Goal: Task Accomplishment & Management: Complete application form

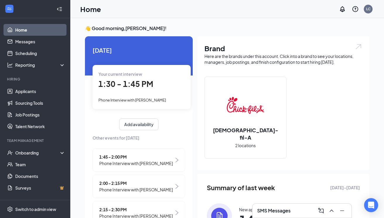
click at [119, 83] on span "1:30 - 1:45 PM" at bounding box center [126, 84] width 55 height 10
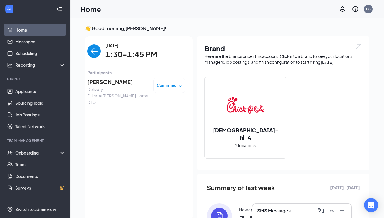
scroll to position [2, 0]
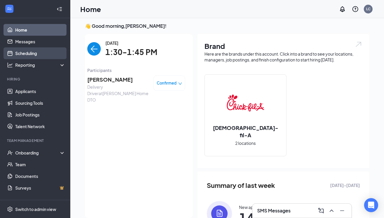
click at [29, 56] on link "Scheduling" at bounding box center [40, 53] width 50 height 12
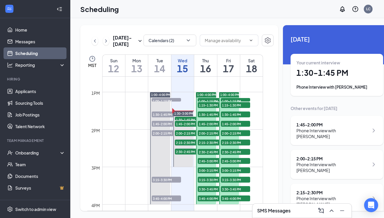
scroll to position [473, 0]
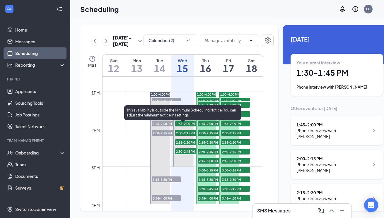
click at [181, 123] on span "1:30-1:45 PM" at bounding box center [189, 120] width 29 height 6
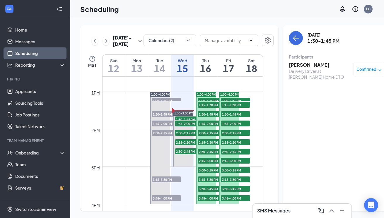
click at [297, 67] on h3 "[PERSON_NAME]" at bounding box center [320, 65] width 62 height 6
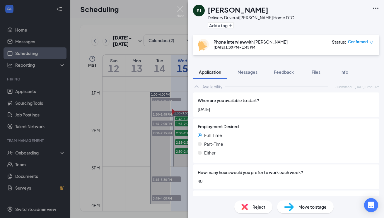
scroll to position [378, 0]
click at [282, 72] on span "Feedback" at bounding box center [284, 71] width 20 height 5
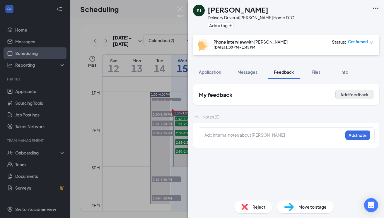
click at [351, 94] on button "Add feedback" at bounding box center [355, 94] width 38 height 9
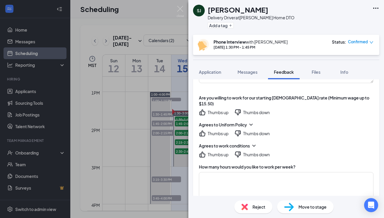
scroll to position [82, 0]
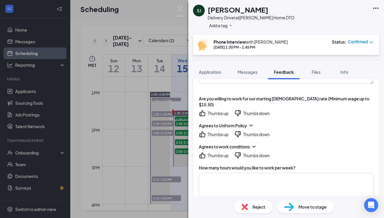
click at [202, 110] on icon "ThumbsUp" at bounding box center [202, 113] width 7 height 7
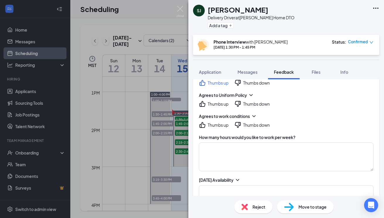
scroll to position [125, 0]
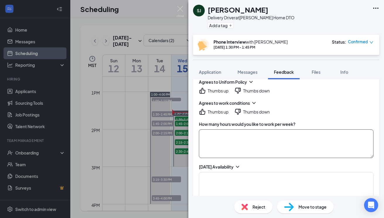
click at [221, 132] on textarea at bounding box center [286, 144] width 175 height 29
type textarea "40"
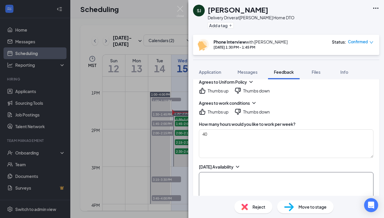
click at [221, 176] on textarea at bounding box center [286, 186] width 175 height 29
drag, startPoint x: 215, startPoint y: 166, endPoint x: 192, endPoint y: 166, distance: 23.5
click at [192, 166] on div "[PERSON_NAME]- Team Member Interview (On-site) Cancel Add Overall score Are you…" at bounding box center [287, 137] width 196 height 117
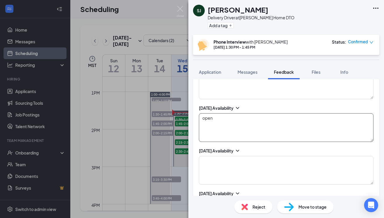
scroll to position [210, 0]
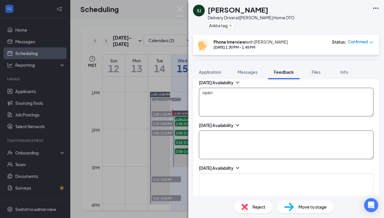
type textarea "open"
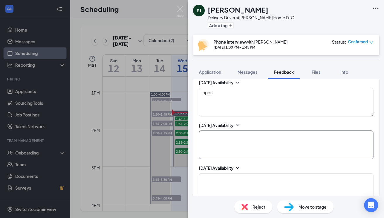
click at [213, 137] on textarea at bounding box center [286, 145] width 175 height 29
paste textarea "open"
type textarea "open"
click at [203, 174] on textarea at bounding box center [286, 188] width 175 height 29
paste textarea "open"
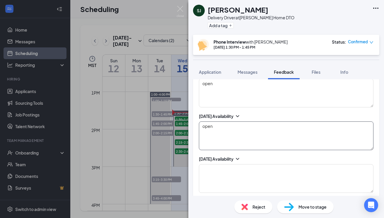
scroll to position [297, 0]
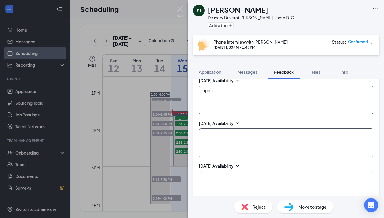
type textarea "open"
click at [213, 139] on textarea at bounding box center [286, 143] width 175 height 29
paste textarea "open"
type textarea "open"
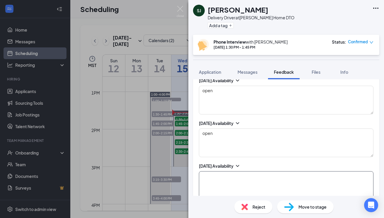
click at [209, 172] on textarea at bounding box center [286, 186] width 175 height 29
paste textarea "open"
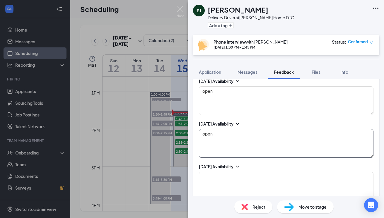
scroll to position [342, 0]
type textarea "open"
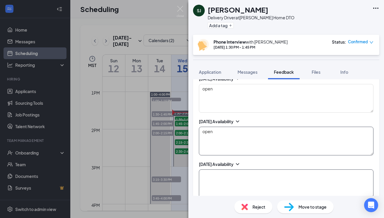
click at [209, 170] on textarea at bounding box center [286, 184] width 175 height 29
paste textarea "open"
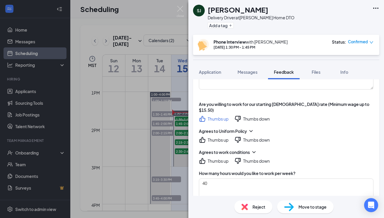
scroll to position [87, 0]
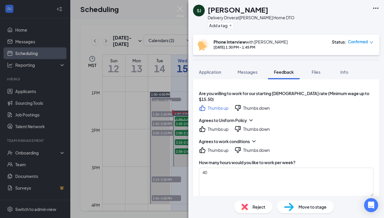
type textarea "open"
click at [255, 139] on icon "ChevronDown" at bounding box center [254, 142] width 6 height 6
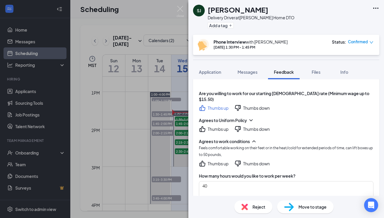
click at [204, 160] on icon "ThumbsUp" at bounding box center [202, 163] width 7 height 7
click at [252, 118] on icon "ChevronDown" at bounding box center [251, 121] width 6 height 6
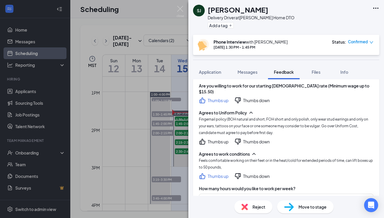
scroll to position [100, 0]
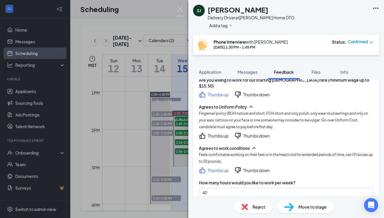
click at [202, 133] on icon "ThumbsUp" at bounding box center [202, 136] width 7 height 7
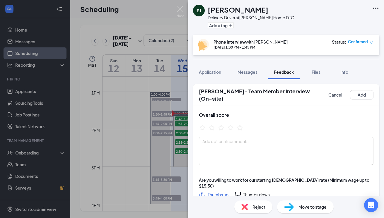
scroll to position [0, 0]
click at [240, 124] on icon "StarBorder" at bounding box center [240, 128] width 8 height 8
click at [365, 94] on button "Add" at bounding box center [361, 94] width 23 height 9
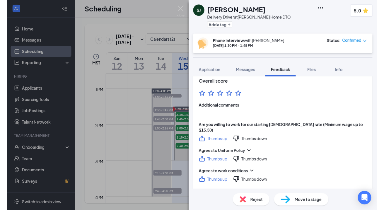
scroll to position [26, 0]
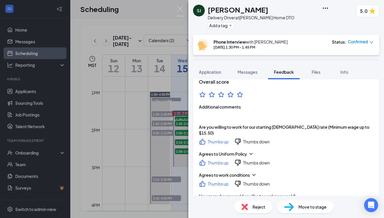
click at [305, 208] on span "Move to stage" at bounding box center [313, 207] width 28 height 6
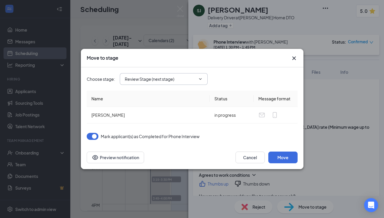
click at [189, 78] on input "Review Stage (next stage)" at bounding box center [160, 79] width 71 height 6
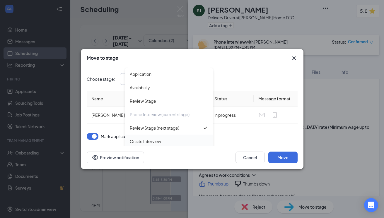
click at [183, 140] on div "Onsite Interview" at bounding box center [169, 141] width 79 height 6
type input "Onsite Interview"
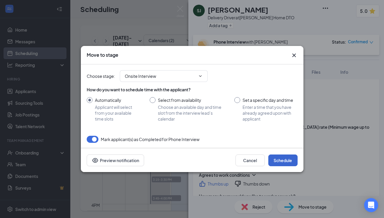
click at [282, 161] on button "Schedule" at bounding box center [283, 161] width 29 height 12
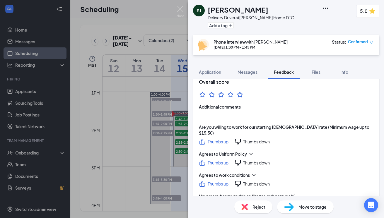
click at [232, 11] on h1 "[PERSON_NAME]" at bounding box center [238, 10] width 61 height 10
copy h1 "[PERSON_NAME]"
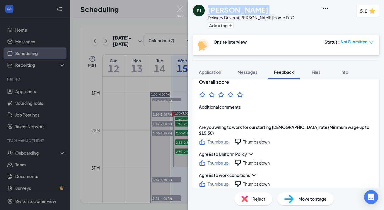
click at [182, 10] on img at bounding box center [180, 11] width 7 height 11
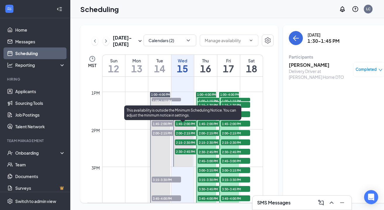
click at [183, 127] on span "1:45-2:00 PM" at bounding box center [189, 124] width 29 height 6
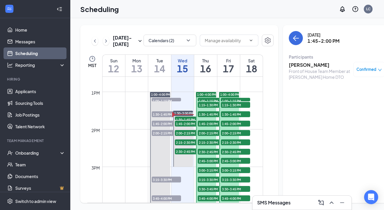
click at [300, 64] on h3 "[PERSON_NAME]" at bounding box center [320, 65] width 62 height 6
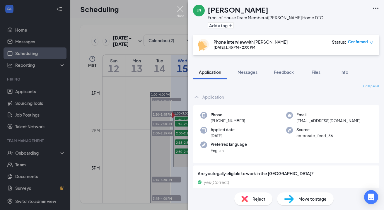
click at [180, 8] on img at bounding box center [180, 11] width 7 height 11
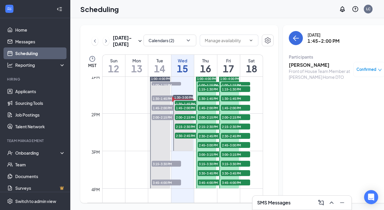
scroll to position [489, 0]
click at [106, 45] on icon "ChevronRight" at bounding box center [106, 41] width 6 height 7
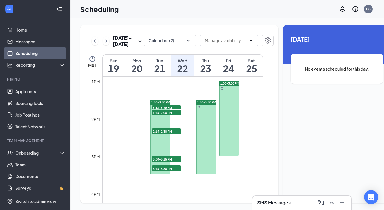
scroll to position [453, 0]
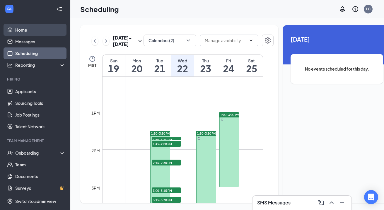
click at [35, 28] on link "Home" at bounding box center [40, 30] width 50 height 12
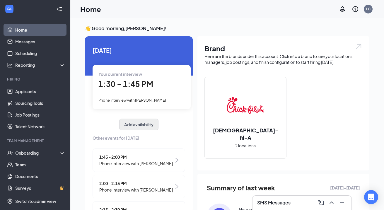
click at [135, 124] on button "Add availability" at bounding box center [138, 125] width 39 height 12
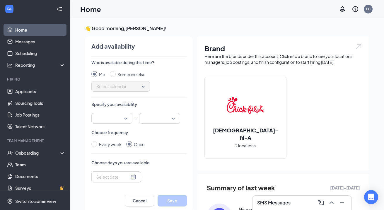
scroll to position [2, 0]
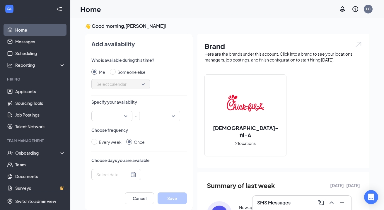
click at [133, 174] on div at bounding box center [116, 175] width 40 height 6
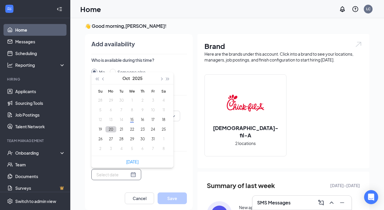
type input "[DATE]"
click at [108, 130] on button "20" at bounding box center [111, 129] width 11 height 6
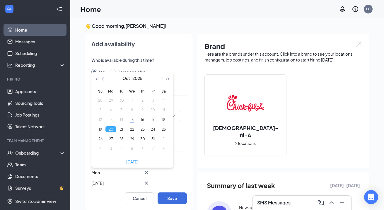
type input "[DATE]"
click at [184, 137] on div "Choose frequency Every week Once" at bounding box center [139, 136] width 96 height 18
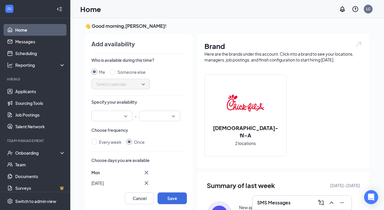
scroll to position [8, 0]
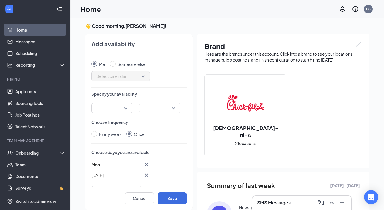
click at [125, 104] on div at bounding box center [111, 108] width 41 height 11
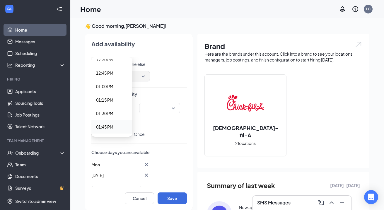
scroll to position [681, 0]
click at [113, 85] on span "01:00 PM" at bounding box center [104, 87] width 17 height 6
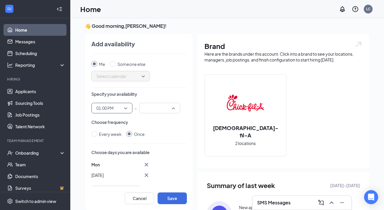
click at [176, 110] on div at bounding box center [159, 108] width 41 height 11
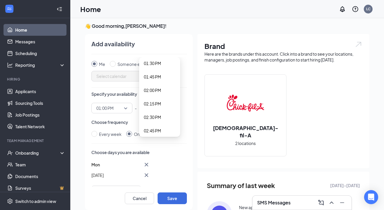
scroll to position [746, 0]
click at [158, 128] on span "03:00 PM" at bounding box center [152, 130] width 17 height 6
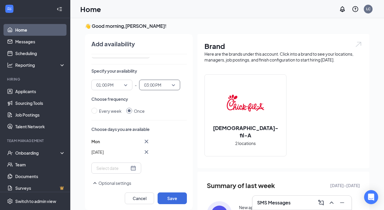
scroll to position [33, 0]
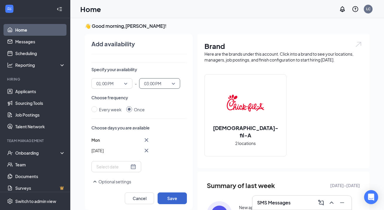
click at [172, 199] on button "Save" at bounding box center [172, 199] width 29 height 12
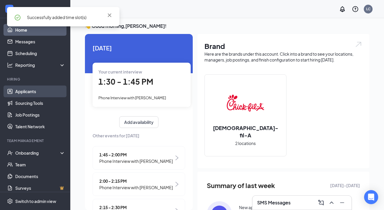
click at [35, 93] on link "Applicants" at bounding box center [40, 92] width 50 height 12
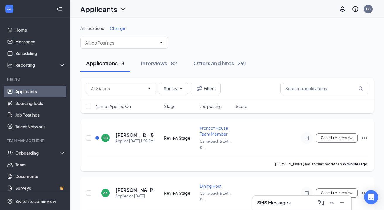
click at [127, 132] on div "EB [PERSON_NAME] Applied [DATE] 1:02 PM Review Stage Front of House Team Member…" at bounding box center [227, 141] width 282 height 32
click at [125, 136] on h5 "[PERSON_NAME]" at bounding box center [128, 135] width 25 height 6
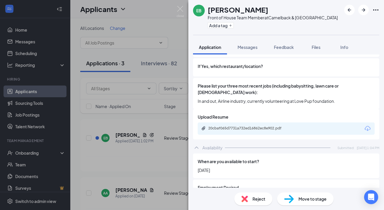
scroll to position [253, 0]
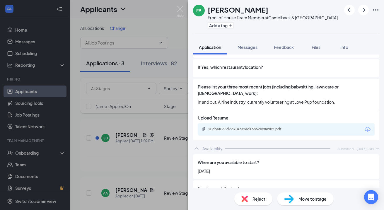
click at [255, 125] on div "20cbaf065d7731a732ed16862ec8e902.pdf" at bounding box center [286, 129] width 177 height 12
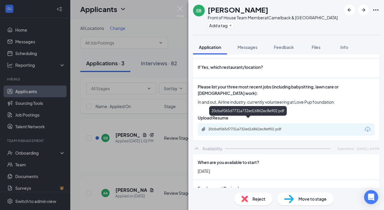
click at [254, 127] on div "20cbaf065d7731a732ed16862ec8e902.pdf" at bounding box center [249, 129] width 82 height 5
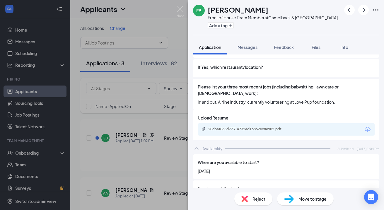
click at [306, 202] on div "Move to stage" at bounding box center [305, 199] width 57 height 13
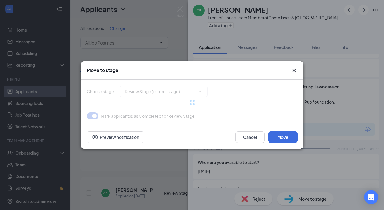
type input "Phone Interview (next stage)"
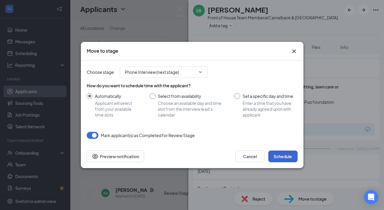
click at [282, 156] on button "Schedule" at bounding box center [283, 157] width 29 height 12
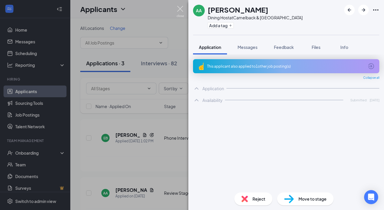
click at [181, 10] on img at bounding box center [180, 11] width 7 height 11
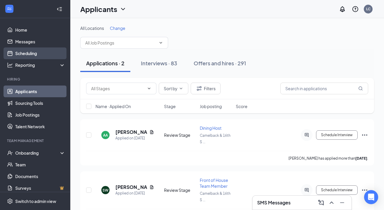
click at [33, 56] on link "Scheduling" at bounding box center [40, 53] width 50 height 12
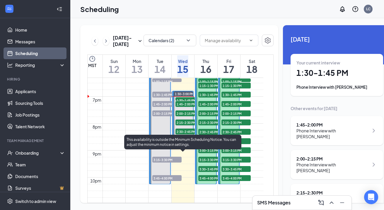
scroll to position [497, 0]
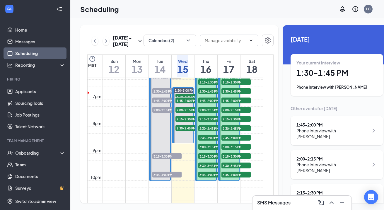
click at [316, 129] on div "Phone Interview with [PERSON_NAME]" at bounding box center [333, 134] width 72 height 12
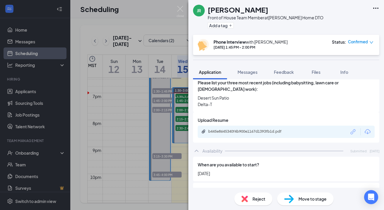
scroll to position [252, 0]
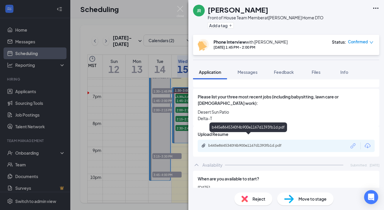
click at [251, 143] on div "b445e8645340f4b900e1167d1393fb1d.pdf" at bounding box center [249, 145] width 82 height 5
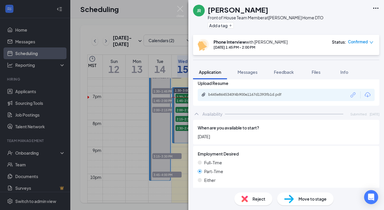
scroll to position [302, 0]
click at [282, 74] on span "Feedback" at bounding box center [284, 71] width 20 height 5
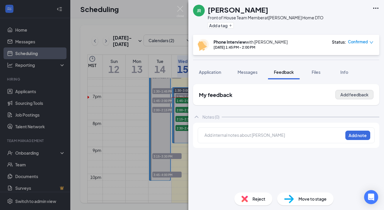
click at [352, 98] on button "Add feedback" at bounding box center [355, 94] width 38 height 9
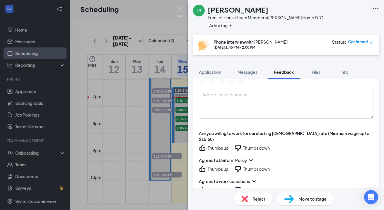
scroll to position [47, 0]
click at [205, 145] on icon "ThumbsUp" at bounding box center [203, 148] width 6 height 6
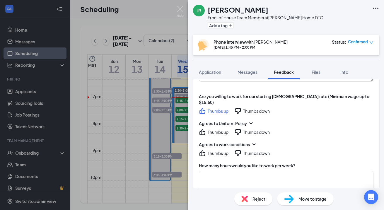
scroll to position [92, 0]
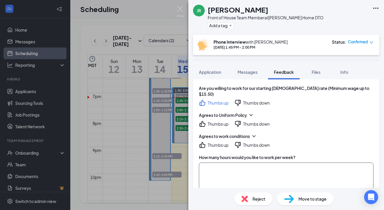
click at [237, 163] on textarea at bounding box center [286, 177] width 175 height 29
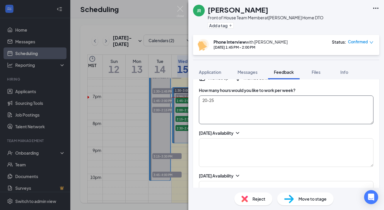
scroll to position [165, 0]
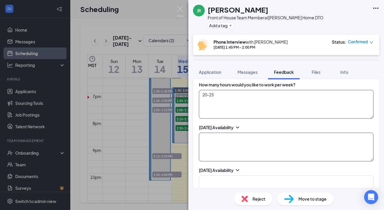
type textarea "20-25"
click at [221, 133] on textarea at bounding box center [286, 147] width 175 height 29
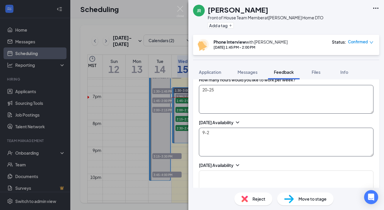
scroll to position [206, 0]
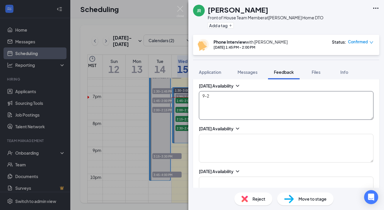
drag, startPoint x: 213, startPoint y: 85, endPoint x: 184, endPoint y: 83, distance: 29.4
click at [184, 82] on div "JR [PERSON_NAME] Front of House Team Member at [PERSON_NAME] Home DTO Add a tag…" at bounding box center [192, 105] width 384 height 210
type textarea "9-2"
click at [210, 134] on textarea at bounding box center [286, 148] width 175 height 29
paste textarea "9-2"
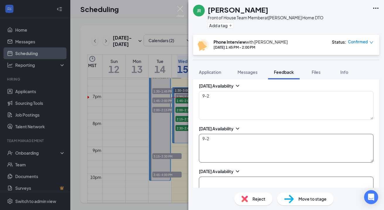
type textarea "9-2"
click at [205, 178] on textarea at bounding box center [286, 191] width 175 height 29
paste textarea "9-2"
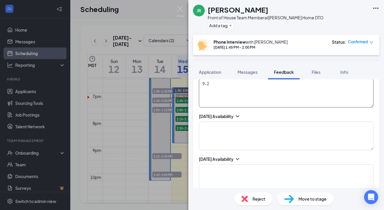
scroll to position [306, 0]
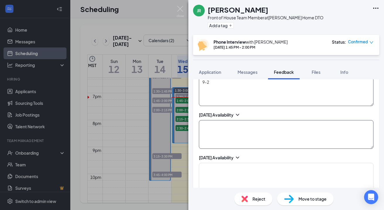
type textarea "9-2"
click at [215, 120] on textarea at bounding box center [286, 134] width 175 height 29
paste textarea "9-2"
type textarea "9-2"
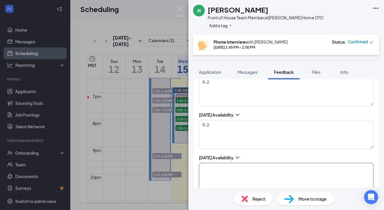
click at [218, 165] on textarea at bounding box center [286, 177] width 175 height 29
paste textarea "9-2"
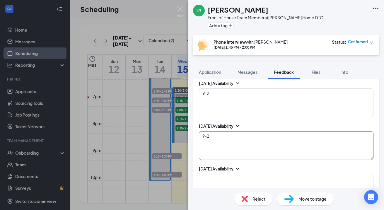
scroll to position [339, 0]
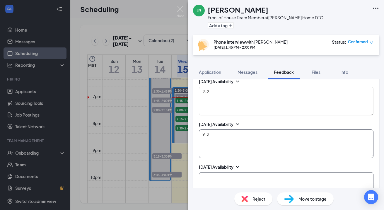
type textarea "9-2"
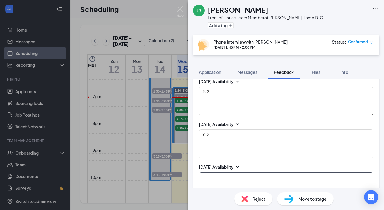
click at [217, 172] on textarea at bounding box center [286, 186] width 175 height 29
paste textarea "9-2"
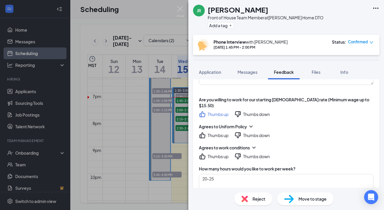
scroll to position [80, 0]
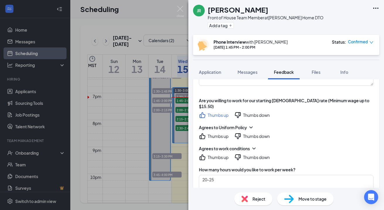
type textarea "9-2"
click at [203, 154] on icon "ThumbsUp" at bounding box center [202, 157] width 7 height 7
click at [253, 125] on icon "ChevronDown" at bounding box center [251, 128] width 6 height 6
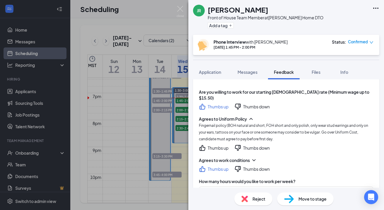
scroll to position [97, 0]
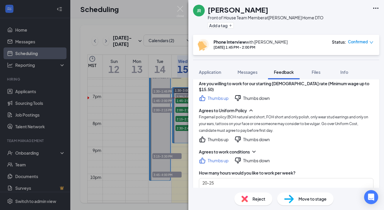
click at [204, 136] on icon "ThumbsUp" at bounding box center [202, 139] width 7 height 7
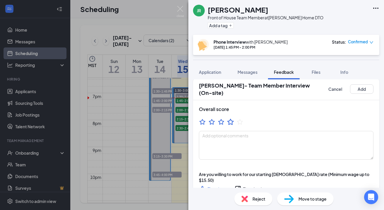
click at [232, 119] on icon "StarBorder" at bounding box center [231, 122] width 6 height 6
click at [220, 118] on icon "StarBorder" at bounding box center [222, 122] width 8 height 8
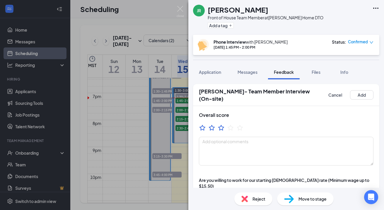
scroll to position [0, 0]
click at [362, 96] on button "Add" at bounding box center [361, 94] width 23 height 9
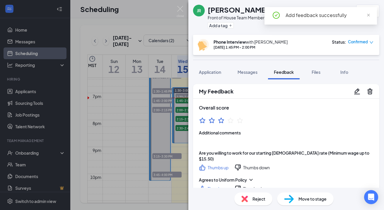
click at [311, 196] on span "Move to stage" at bounding box center [313, 199] width 28 height 6
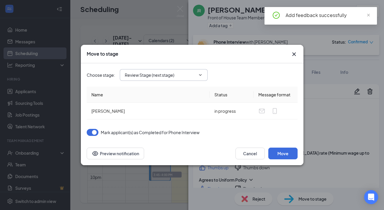
click at [192, 77] on input "Review Stage (next stage)" at bounding box center [160, 75] width 71 height 6
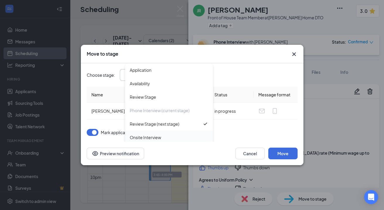
click at [181, 134] on div "Onsite Interview" at bounding box center [169, 137] width 88 height 13
type input "Onsite Interview"
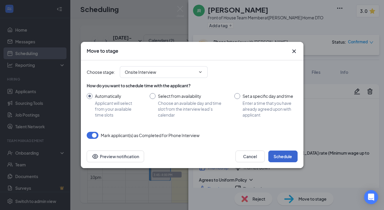
click at [284, 160] on button "Schedule" at bounding box center [283, 157] width 29 height 12
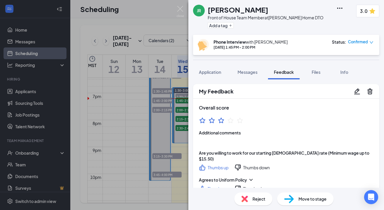
click at [244, 11] on h1 "[PERSON_NAME]" at bounding box center [238, 10] width 61 height 10
copy h1 "[PERSON_NAME]"
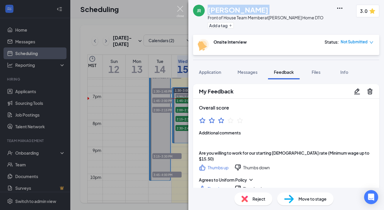
click at [181, 8] on img at bounding box center [180, 11] width 7 height 11
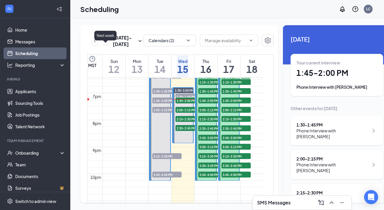
click at [104, 45] on icon "ChevronRight" at bounding box center [106, 41] width 6 height 7
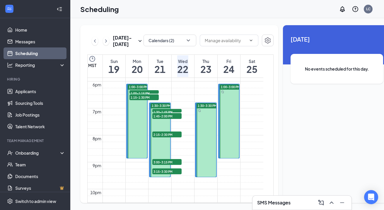
scroll to position [489, 0]
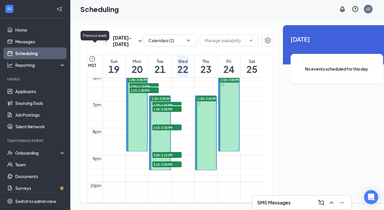
click at [95, 45] on icon "ChevronLeft" at bounding box center [95, 41] width 6 height 7
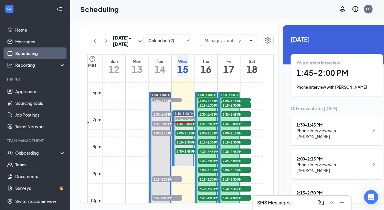
scroll to position [480, 0]
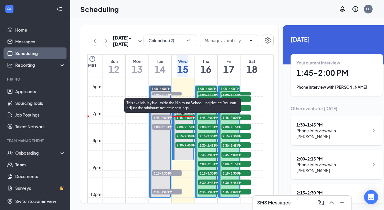
click at [187, 130] on span "2:00-2:15 PM" at bounding box center [190, 127] width 29 height 6
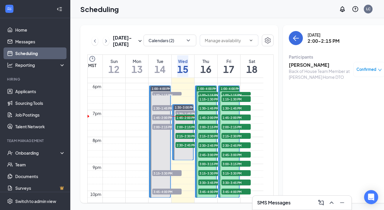
click at [293, 64] on h3 "[PERSON_NAME]" at bounding box center [320, 65] width 62 height 6
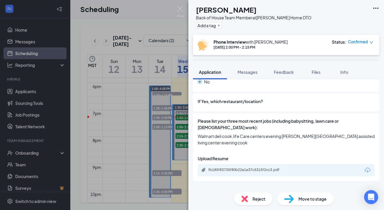
scroll to position [227, 0]
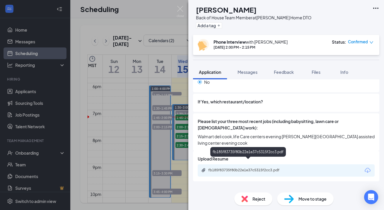
click at [247, 167] on div "fb185f83735f80b22e1e37c5315f2cc3.pdf" at bounding box center [286, 170] width 177 height 12
click at [243, 168] on div "fb185f83735f80b22e1e37c5315f2cc3.pdf" at bounding box center [249, 170] width 82 height 5
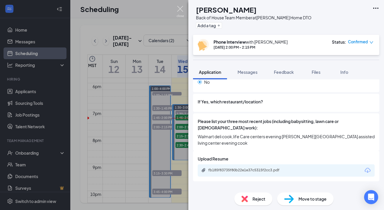
click at [180, 9] on img at bounding box center [180, 11] width 7 height 11
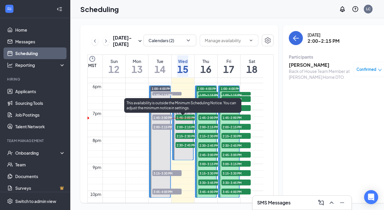
click at [183, 139] on span "2:15-2:30 PM" at bounding box center [190, 136] width 29 height 6
click at [183, 148] on span "2:30-2:45 PM" at bounding box center [190, 145] width 29 height 6
click at [185, 130] on span "2:00-2:15 PM" at bounding box center [190, 127] width 29 height 6
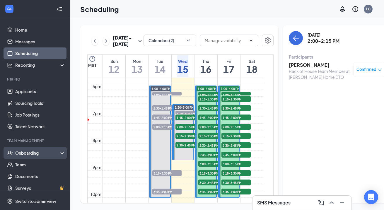
click at [35, 157] on div "Onboarding" at bounding box center [35, 153] width 70 height 12
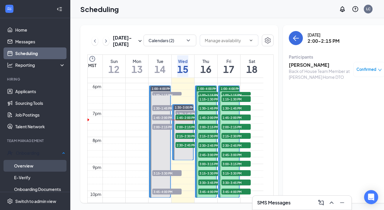
click at [34, 166] on link "Overview" at bounding box center [39, 166] width 51 height 12
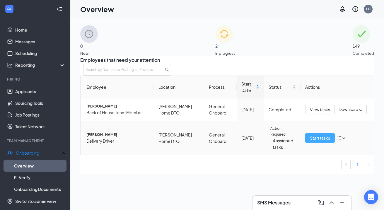
click at [314, 141] on span "Start tasks" at bounding box center [320, 138] width 20 height 6
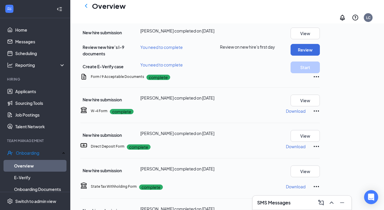
scroll to position [103, 0]
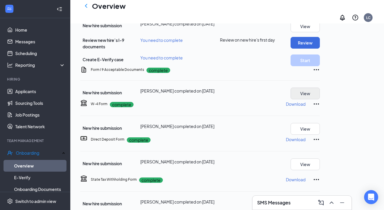
click at [320, 99] on button "View" at bounding box center [305, 94] width 29 height 12
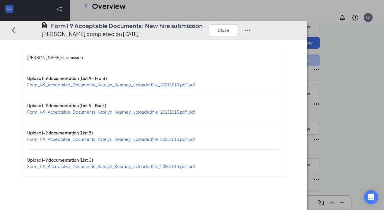
click at [169, 82] on span "Form_I-9_Acceptable_Documents_Katelyn_Kearney_uploadedfile_20251013.pdf.pdf" at bounding box center [111, 84] width 168 height 5
click at [97, 109] on span "Form_I-9_Acceptable_Documents_Katelyn_Kearney_uploadedfile_20251013.pdf.pdf" at bounding box center [111, 111] width 168 height 5
click at [238, 24] on button "Close" at bounding box center [223, 30] width 29 height 12
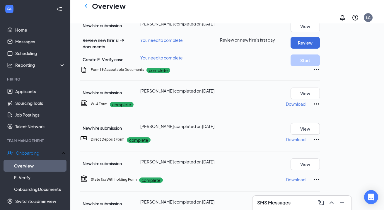
scroll to position [13, 0]
click at [320, 49] on button "Review" at bounding box center [305, 43] width 29 height 12
type input "[DATE]"
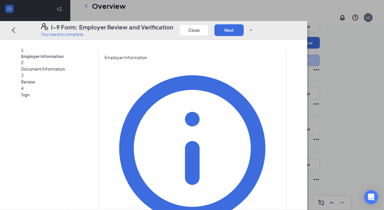
type input "[PERSON_NAME]"
type input "administrative assistant"
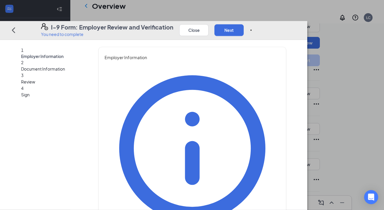
drag, startPoint x: 165, startPoint y: 154, endPoint x: 153, endPoint y: 173, distance: 22.1
type input "[EMAIL_ADDRESS][DOMAIN_NAME]"
type input "4807213371"
click at [244, 24] on button "Next" at bounding box center [229, 30] width 29 height 12
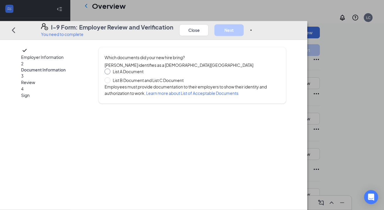
click at [131, 70] on span "List A Document" at bounding box center [128, 71] width 35 height 6
click at [109, 70] on input "List A Document" at bounding box center [107, 71] width 4 height 4
radio input "true"
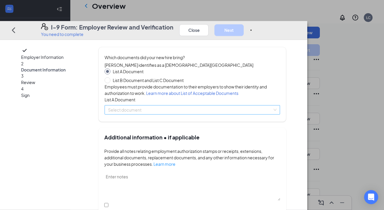
click at [167, 114] on input "search" at bounding box center [190, 110] width 164 height 9
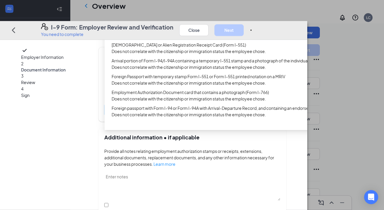
click at [173, 29] on div "U.S. Passport or Passport Card" at bounding box center [225, 26] width 226 height 6
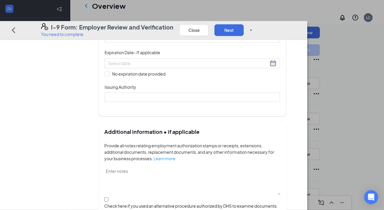
scroll to position [91, 0]
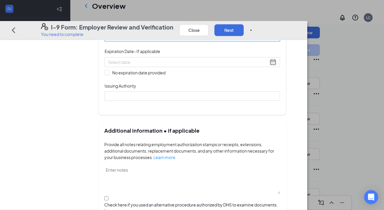
click at [190, 41] on input "Document Number" at bounding box center [193, 36] width 176 height 9
type input "A51658756"
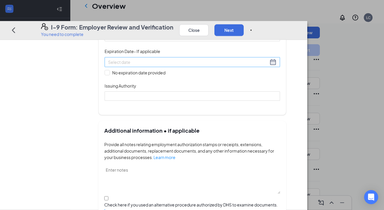
click at [146, 65] on input at bounding box center [188, 62] width 160 height 6
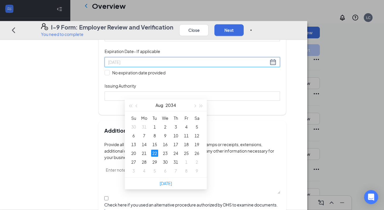
type input "[DATE]"
click at [155, 152] on div "22" at bounding box center [154, 153] width 7 height 7
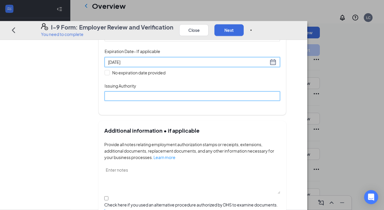
click at [139, 101] on input "Issuing Authority" at bounding box center [193, 95] width 176 height 9
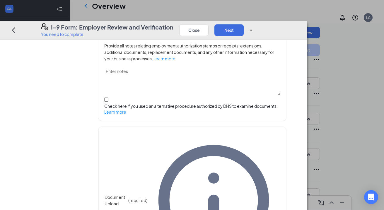
scroll to position [109, 0]
type input "United States Department of State"
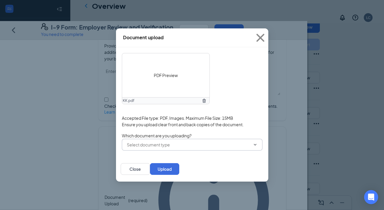
click at [227, 148] on input "text" at bounding box center [189, 145] width 124 height 6
click at [211, 161] on div "U.S. Passport or Passport Card" at bounding box center [177, 160] width 91 height 6
type input "U.S. Passport or Passport Card"
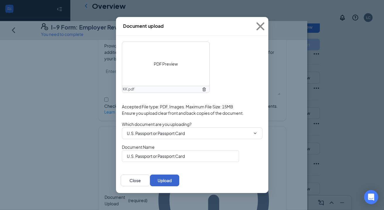
click at [179, 183] on button "Upload" at bounding box center [164, 181] width 29 height 12
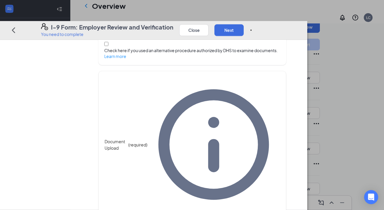
scroll to position [245, 0]
click at [244, 24] on button "Next" at bounding box center [229, 30] width 29 height 12
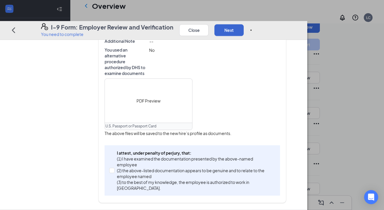
scroll to position [187, 0]
click at [115, 172] on span at bounding box center [111, 170] width 5 height 5
click at [113, 172] on input "I attest, under penalty of [PERSON_NAME], that: (1) I have examined the documen…" at bounding box center [111, 170] width 4 height 4
checkbox input "true"
click at [244, 24] on button "Next" at bounding box center [229, 30] width 29 height 12
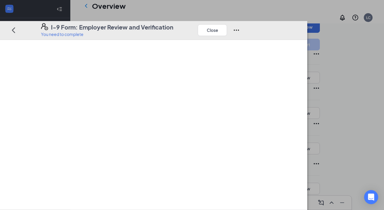
scroll to position [0, 0]
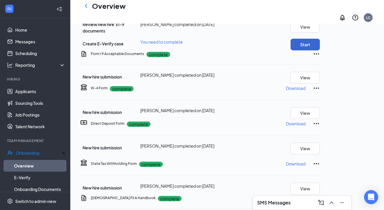
click at [320, 50] on button "Start" at bounding box center [305, 45] width 29 height 12
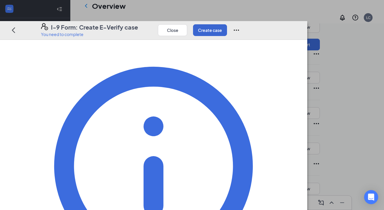
click at [227, 24] on button "Create case" at bounding box center [210, 30] width 34 height 12
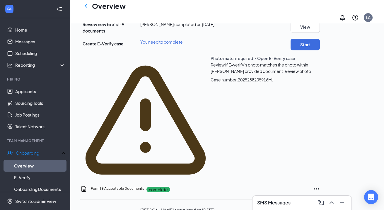
click at [286, 74] on span "Review photo" at bounding box center [298, 71] width 26 height 5
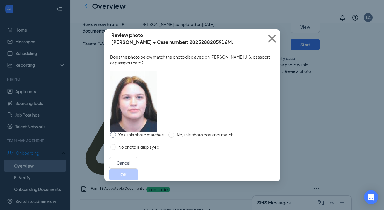
click at [112, 138] on span at bounding box center [113, 135] width 6 height 6
click at [112, 138] on input "Yes, this photo matches" at bounding box center [113, 135] width 6 height 6
radio input "true"
click at [138, 181] on button "OK" at bounding box center [123, 175] width 29 height 12
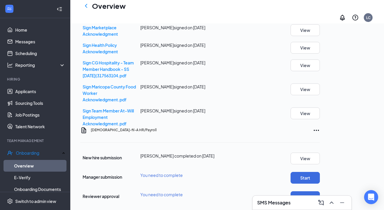
scroll to position [507, 0]
click at [320, 172] on button "Start" at bounding box center [305, 178] width 29 height 12
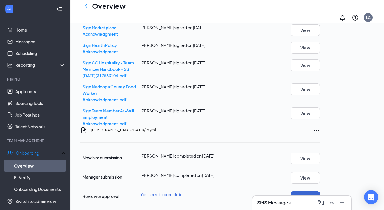
click at [320, 191] on button "Start" at bounding box center [305, 197] width 29 height 12
click at [320, 127] on icon "Ellipses" at bounding box center [316, 130] width 7 height 7
click at [348, 128] on button "Mark as complete" at bounding box center [343, 132] width 44 height 9
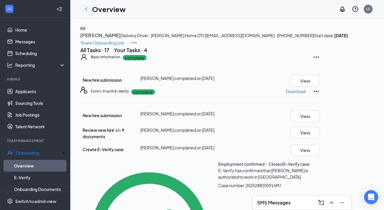
scroll to position [0, 0]
click at [86, 10] on icon "ChevronLeft" at bounding box center [86, 9] width 7 height 7
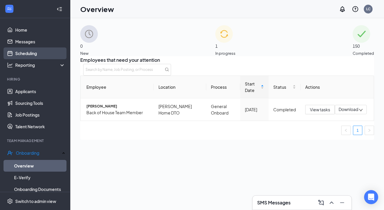
click at [33, 53] on link "Scheduling" at bounding box center [40, 53] width 50 height 12
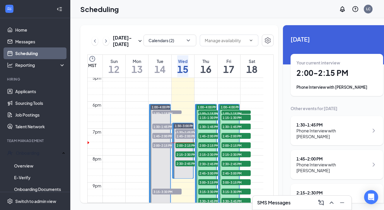
scroll to position [470, 0]
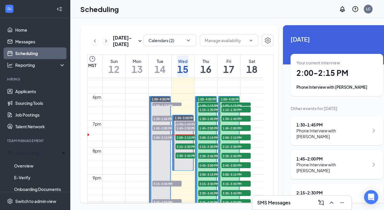
click at [300, 76] on h1 "2:00 - 2:15 PM" at bounding box center [337, 73] width 81 height 10
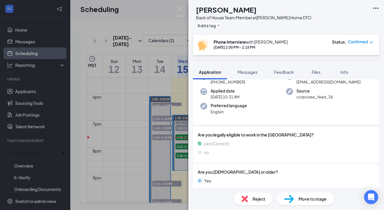
scroll to position [96, 0]
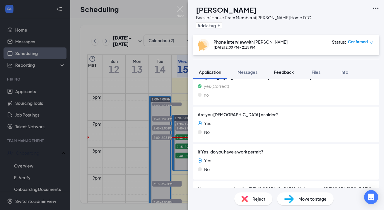
click at [283, 72] on span "Feedback" at bounding box center [284, 71] width 20 height 5
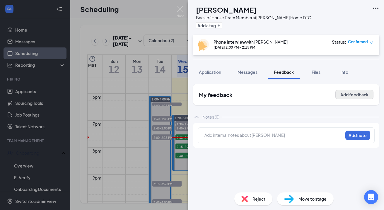
click at [345, 94] on button "Add feedback" at bounding box center [355, 94] width 38 height 9
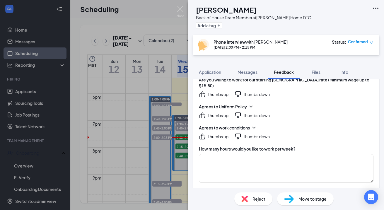
scroll to position [138, 0]
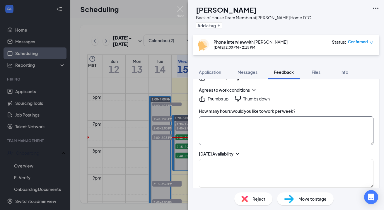
click at [225, 116] on textarea at bounding box center [286, 130] width 175 height 29
type textarea "40"
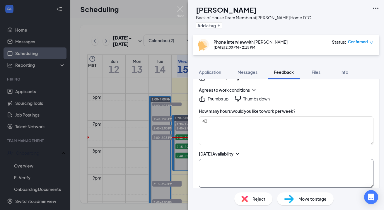
click at [220, 159] on textarea at bounding box center [286, 173] width 175 height 29
drag, startPoint x: 216, startPoint y: 152, endPoint x: 185, endPoint y: 152, distance: 31.4
click at [185, 152] on div "DE [PERSON_NAME] Back of House Team Member at [PERSON_NAME] Home DTO Add a tag …" at bounding box center [192, 105] width 384 height 210
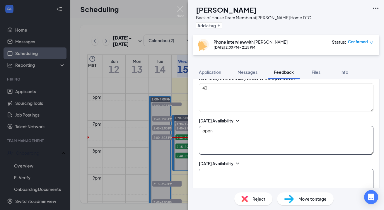
type textarea "open"
click at [212, 169] on textarea at bounding box center [286, 183] width 175 height 29
paste textarea "open"
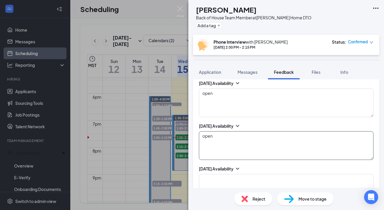
scroll to position [218, 0]
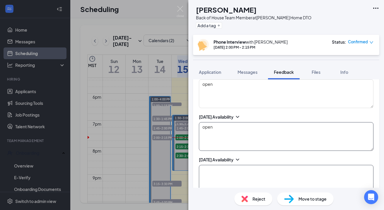
type textarea "open"
click at [211, 165] on textarea at bounding box center [286, 179] width 175 height 29
paste textarea "open"
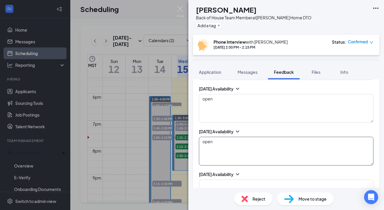
scroll to position [253, 0]
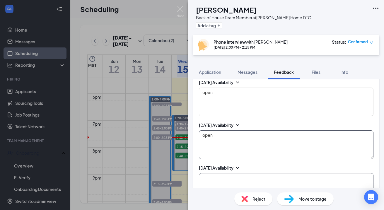
type textarea "open"
click at [205, 173] on textarea at bounding box center [286, 187] width 175 height 29
paste textarea "open"
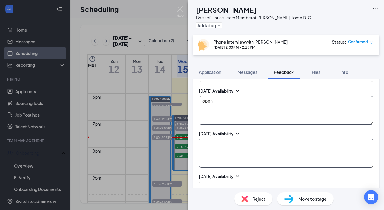
scroll to position [332, 0]
type textarea "open"
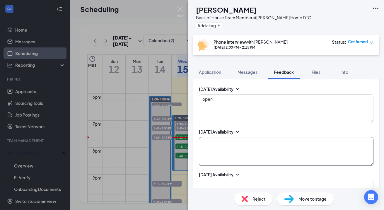
click at [209, 137] on textarea at bounding box center [286, 151] width 175 height 29
paste textarea "open"
type textarea "open"
click at [205, 180] on textarea at bounding box center [286, 194] width 175 height 29
paste textarea "open"
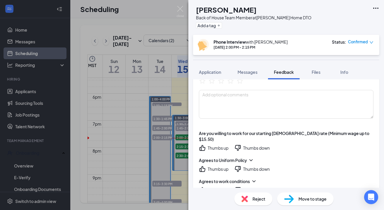
scroll to position [48, 0]
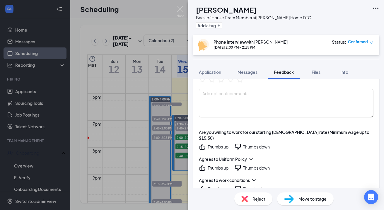
type textarea "open"
click at [202, 144] on icon "ThumbsUp" at bounding box center [203, 147] width 6 height 6
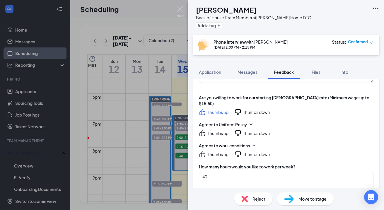
scroll to position [84, 0]
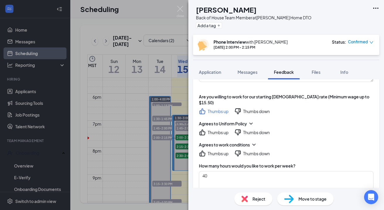
click at [255, 142] on icon "ChevronDown" at bounding box center [254, 145] width 6 height 6
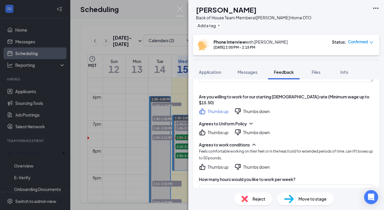
click at [205, 164] on icon "ThumbsUp" at bounding box center [203, 167] width 6 height 6
click at [252, 121] on icon "ChevronDown" at bounding box center [251, 124] width 6 height 6
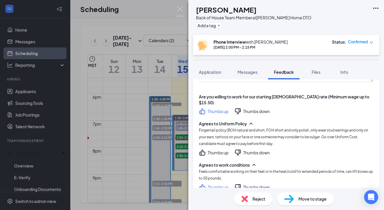
click at [201, 150] on icon "ThumbsUp" at bounding box center [203, 153] width 6 height 6
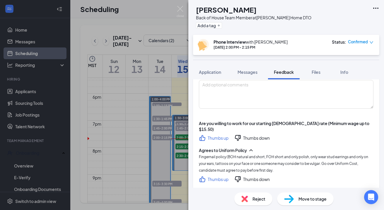
scroll to position [26, 0]
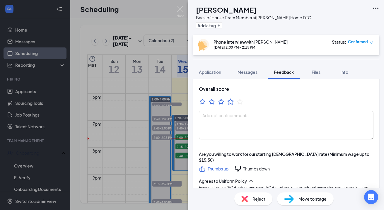
click at [231, 98] on icon "StarBorder" at bounding box center [231, 102] width 8 height 8
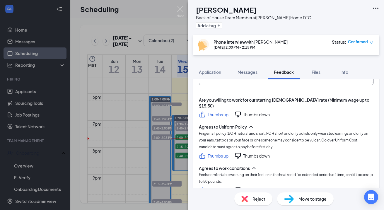
scroll to position [123, 0]
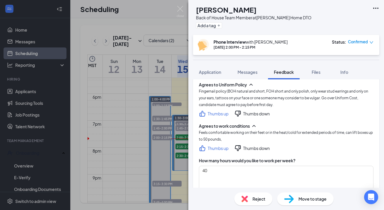
click at [289, 129] on div "Feels comfortable working on their feet or in the heat/cold for extended period…" at bounding box center [286, 135] width 175 height 13
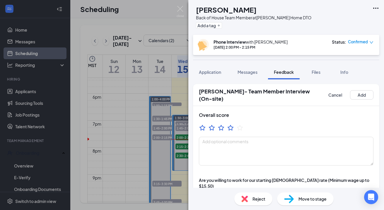
scroll to position [0, 0]
click at [362, 91] on button "Add" at bounding box center [361, 94] width 23 height 9
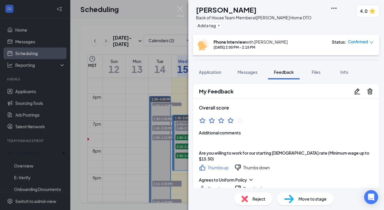
click at [320, 200] on span "Move to stage" at bounding box center [313, 199] width 28 height 6
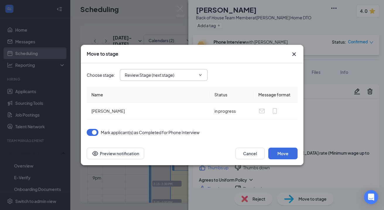
click at [200, 74] on icon "ChevronDown" at bounding box center [200, 74] width 3 height 1
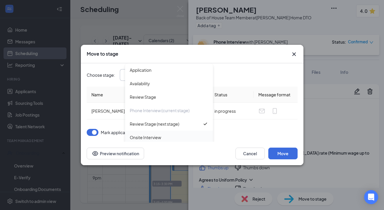
click at [189, 139] on div "Onsite Interview" at bounding box center [169, 137] width 79 height 6
type input "Onsite Interview"
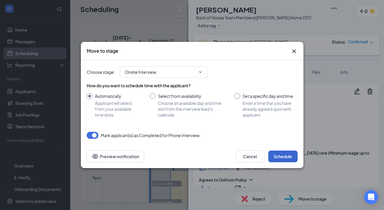
click at [278, 154] on button "Schedule" at bounding box center [283, 157] width 29 height 12
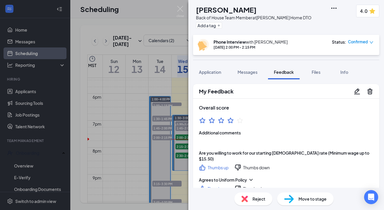
click at [235, 10] on h1 "[PERSON_NAME]" at bounding box center [226, 10] width 61 height 10
copy h1 "[PERSON_NAME]"
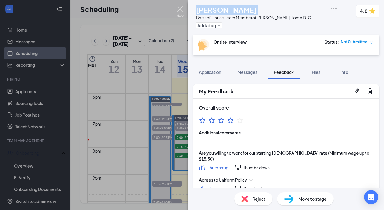
click at [181, 7] on img at bounding box center [180, 11] width 7 height 11
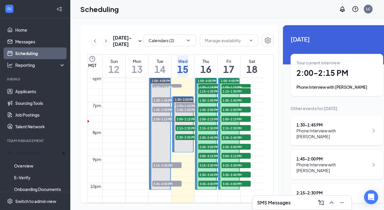
scroll to position [503, 0]
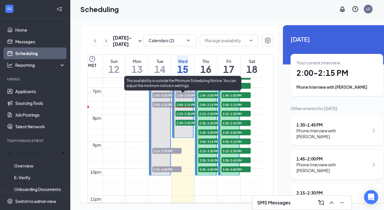
click at [184, 117] on span "2:15-2:30 PM" at bounding box center [190, 114] width 29 height 6
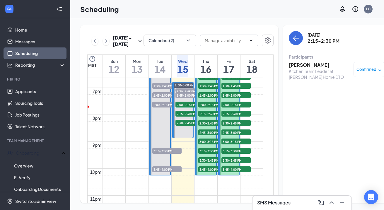
click at [293, 64] on h3 "[PERSON_NAME]" at bounding box center [320, 65] width 62 height 6
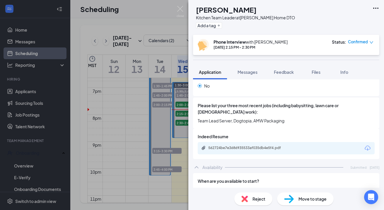
scroll to position [223, 0]
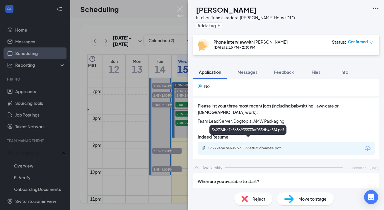
click at [247, 146] on div "562724be7e3686935533af035db4e5f4.pdf" at bounding box center [249, 148] width 82 height 5
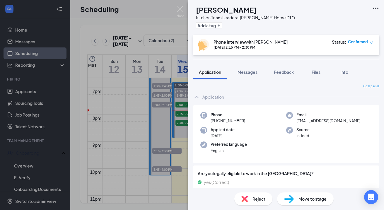
scroll to position [0, 0]
click at [372, 42] on icon "down" at bounding box center [372, 42] width 4 height 4
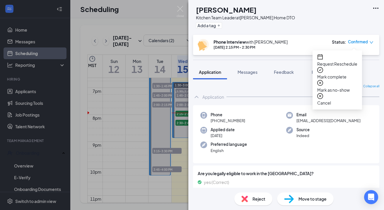
click at [352, 87] on span "Mark as no-show" at bounding box center [338, 90] width 40 height 6
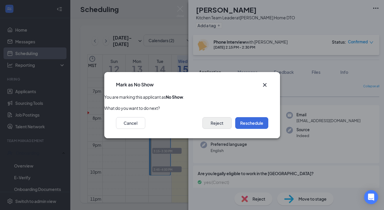
click at [224, 124] on button "Reject" at bounding box center [217, 123] width 29 height 12
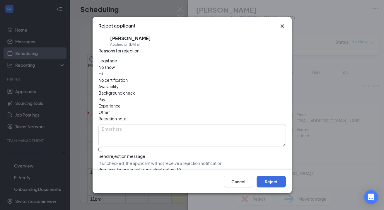
click at [115, 70] on span "No show" at bounding box center [107, 67] width 16 height 6
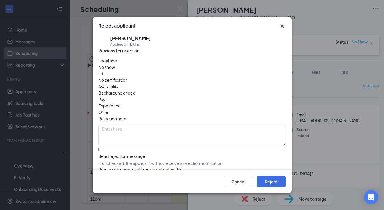
click at [102, 153] on div at bounding box center [193, 153] width 188 height 0
click at [102, 148] on input "Send rejection message If unchecked, the applicant will not receive a rejection…" at bounding box center [101, 150] width 4 height 4
checkbox input "true"
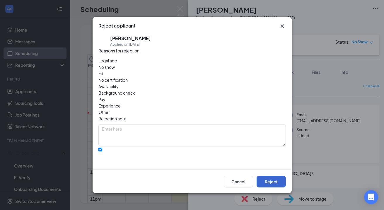
click at [275, 180] on button "Reject" at bounding box center [271, 182] width 29 height 12
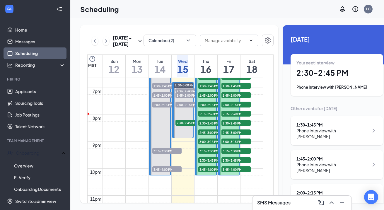
click at [318, 77] on h1 "2:30 - 2:45 PM" at bounding box center [337, 73] width 81 height 10
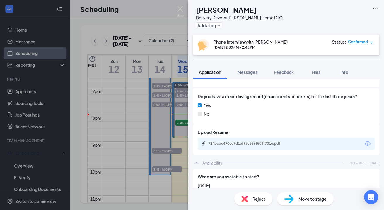
scroll to position [316, 0]
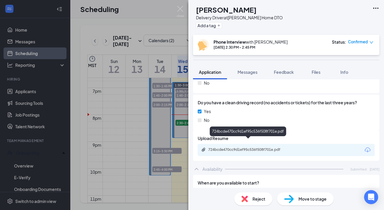
click at [261, 147] on div "724bcde470cc9d1ef95c536f508f701e.pdf" at bounding box center [249, 149] width 82 height 5
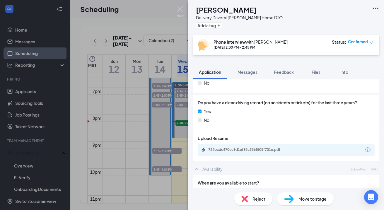
click at [220, 77] on button "Application" at bounding box center [210, 72] width 34 height 15
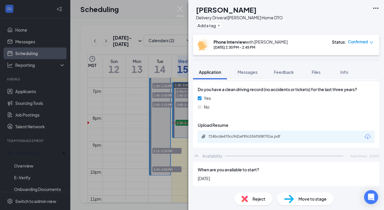
scroll to position [340, 0]
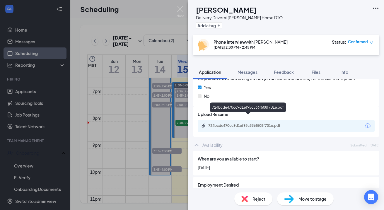
click at [257, 123] on div "724bcde470cc9d1ef95c536f508f701e.pdf" at bounding box center [249, 125] width 82 height 5
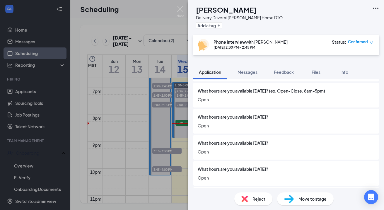
scroll to position [576, 0]
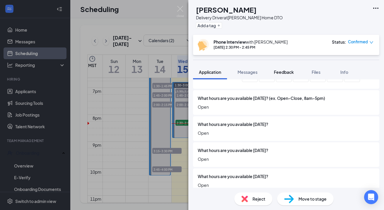
click at [283, 71] on span "Feedback" at bounding box center [284, 71] width 20 height 5
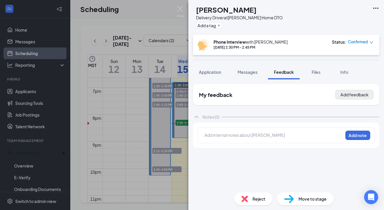
click at [356, 93] on button "Add feedback" at bounding box center [355, 94] width 38 height 9
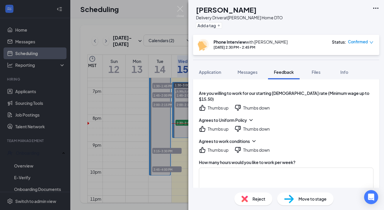
scroll to position [139, 0]
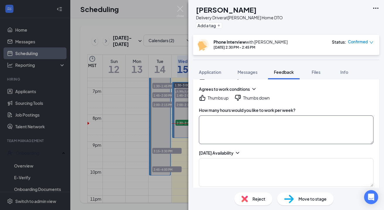
click at [216, 116] on textarea at bounding box center [286, 130] width 175 height 29
type textarea "30-40"
click at [214, 168] on textarea at bounding box center [286, 172] width 175 height 29
drag, startPoint x: 216, startPoint y: 153, endPoint x: 188, endPoint y: 153, distance: 28.4
click at [188, 153] on div "RM [PERSON_NAME] Delivery Driver at [PERSON_NAME] Home DTO Add a tag Phone Inte…" at bounding box center [192, 105] width 384 height 210
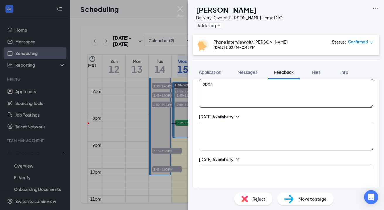
scroll to position [235, 0]
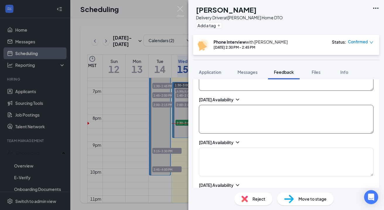
type textarea "open"
click at [210, 108] on textarea at bounding box center [286, 119] width 175 height 29
paste textarea "open"
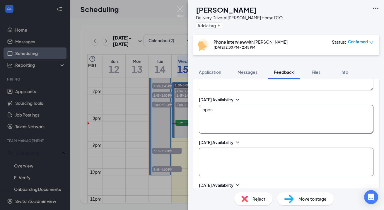
type textarea "open"
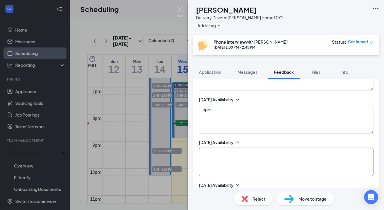
click at [204, 148] on textarea at bounding box center [286, 162] width 175 height 29
paste textarea "open"
type textarea "open"
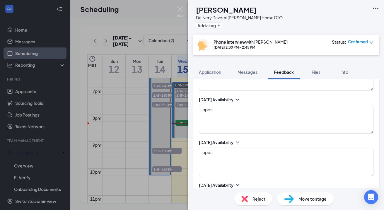
click at [203, 191] on textarea at bounding box center [286, 205] width 175 height 29
paste textarea "open"
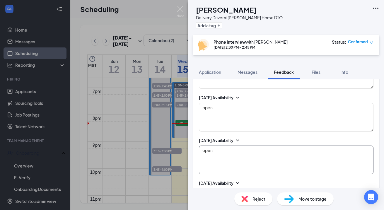
scroll to position [321, 0]
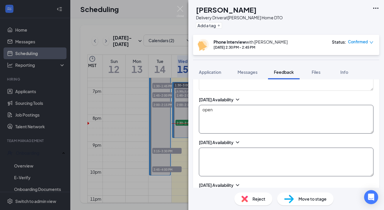
type textarea "open"
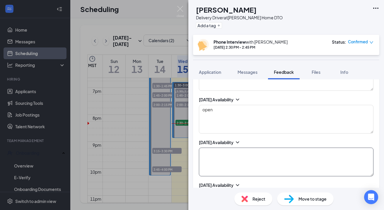
click at [211, 148] on textarea at bounding box center [286, 162] width 175 height 29
paste textarea "open"
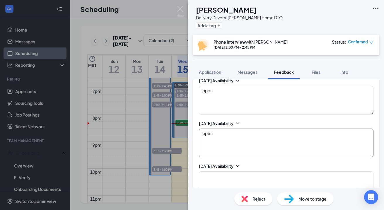
scroll to position [343, 0]
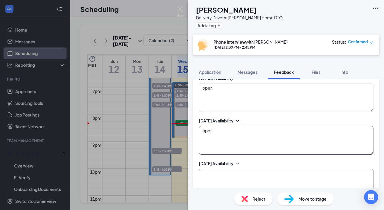
type textarea "open"
click at [207, 169] on textarea at bounding box center [286, 183] width 175 height 29
type textarea "v"
paste textarea "open"
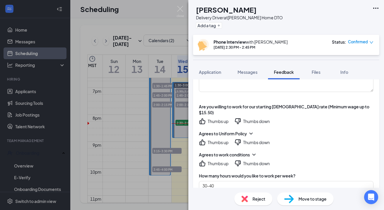
scroll to position [74, 0]
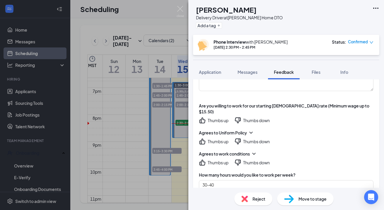
type textarea "open"
click at [201, 118] on icon "ThumbsUp" at bounding box center [203, 121] width 6 height 6
click at [253, 151] on icon "ChevronDown" at bounding box center [254, 154] width 6 height 6
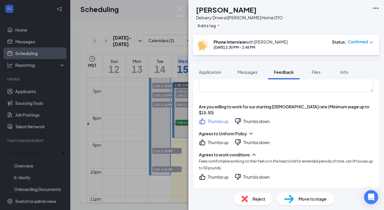
scroll to position [88, 0]
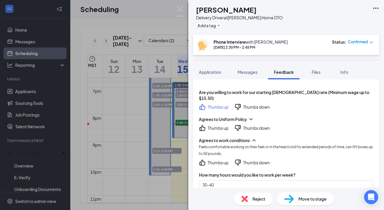
click at [204, 159] on icon "ThumbsUp" at bounding box center [202, 162] width 7 height 7
click at [251, 116] on icon "ChevronDown" at bounding box center [251, 119] width 6 height 6
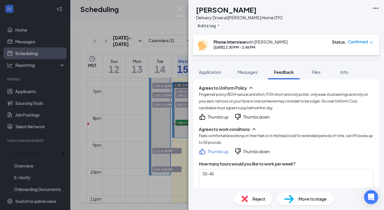
scroll to position [118, 0]
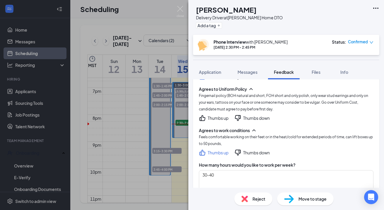
click at [205, 115] on icon "ThumbsUp" at bounding box center [203, 118] width 6 height 6
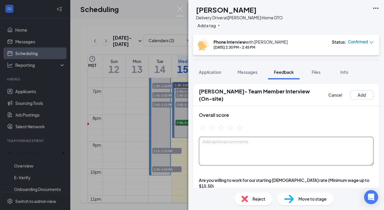
scroll to position [0, 0]
click at [229, 125] on icon "StarBorder" at bounding box center [231, 128] width 6 height 6
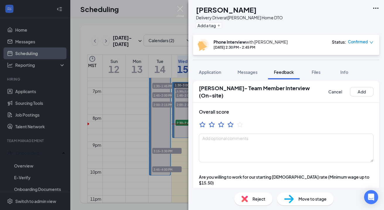
scroll to position [4, 0]
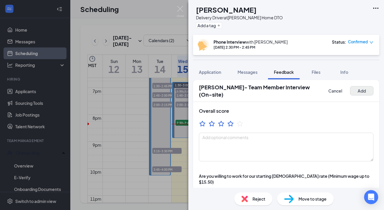
click at [366, 88] on button "Add" at bounding box center [361, 90] width 23 height 9
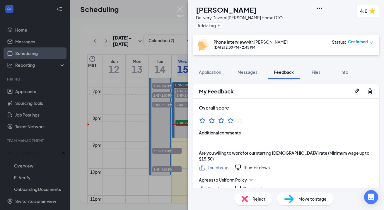
scroll to position [0, 0]
click at [299, 199] on span "Move to stage" at bounding box center [313, 199] width 28 height 6
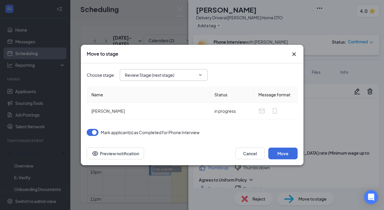
click at [191, 74] on input "Review Stage (next stage)" at bounding box center [160, 75] width 71 height 6
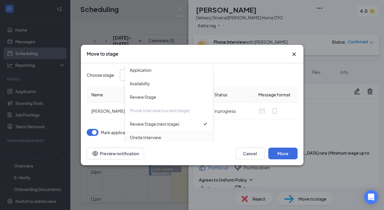
click at [189, 135] on div "Onsite Interview" at bounding box center [169, 137] width 79 height 6
type input "Onsite Interview"
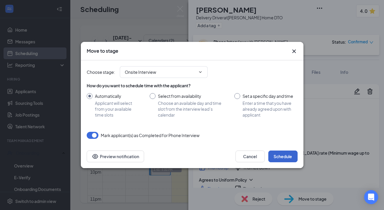
click at [285, 160] on button "Schedule" at bounding box center [283, 157] width 29 height 12
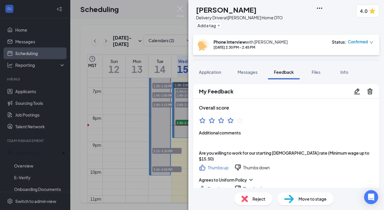
click at [301, 198] on span "Move to stage" at bounding box center [313, 199] width 28 height 6
type input "Review Stage (next stage)"
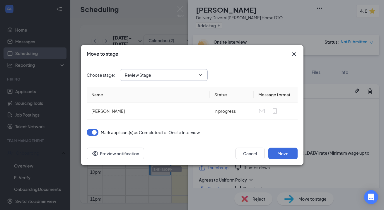
click at [175, 76] on input "Review Stage" at bounding box center [160, 75] width 71 height 6
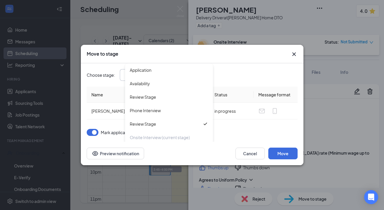
click at [294, 54] on icon "Cross" at bounding box center [294, 54] width 7 height 7
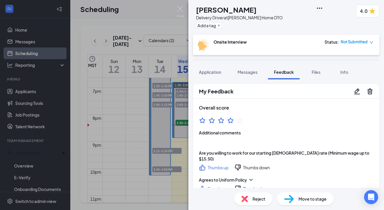
click at [243, 8] on h1 "[PERSON_NAME]" at bounding box center [226, 10] width 61 height 10
copy h1 "[PERSON_NAME]"
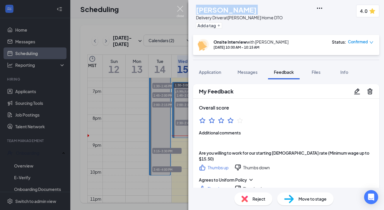
click at [182, 9] on img at bounding box center [180, 11] width 7 height 11
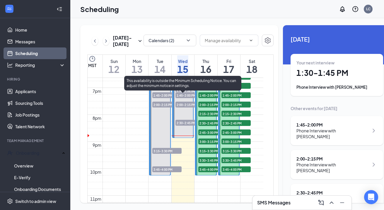
click at [182, 98] on span "1:45-2:00 PM" at bounding box center [190, 95] width 29 height 6
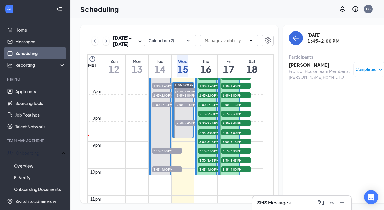
click at [304, 64] on h3 "[PERSON_NAME]" at bounding box center [320, 65] width 62 height 6
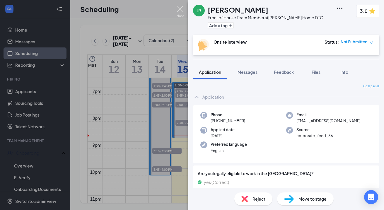
click at [183, 9] on img at bounding box center [180, 11] width 7 height 11
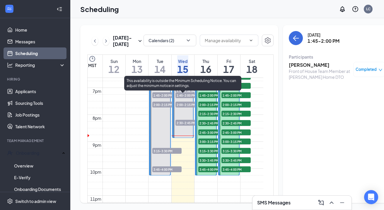
click at [181, 108] on span "2:00-2:15 PM" at bounding box center [190, 105] width 29 height 6
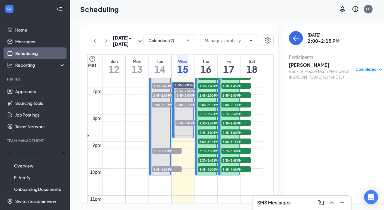
click at [289, 66] on h3 "[PERSON_NAME]" at bounding box center [320, 65] width 62 height 6
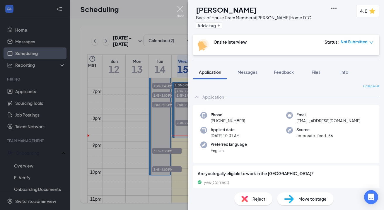
click at [180, 10] on img at bounding box center [180, 11] width 7 height 11
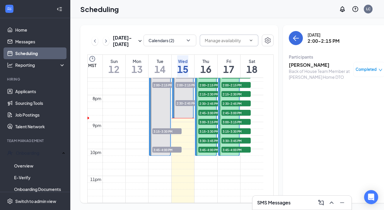
scroll to position [788, 0]
